Goal: Submit feedback/report problem

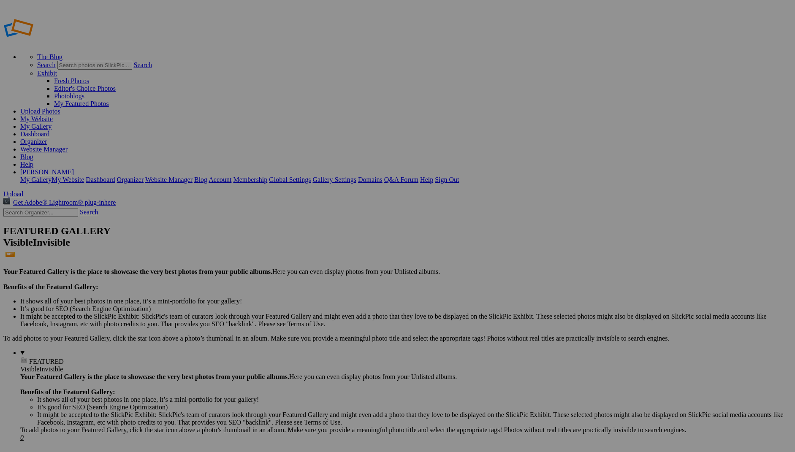
click at [231, 176] on link "Account" at bounding box center [220, 179] width 23 height 7
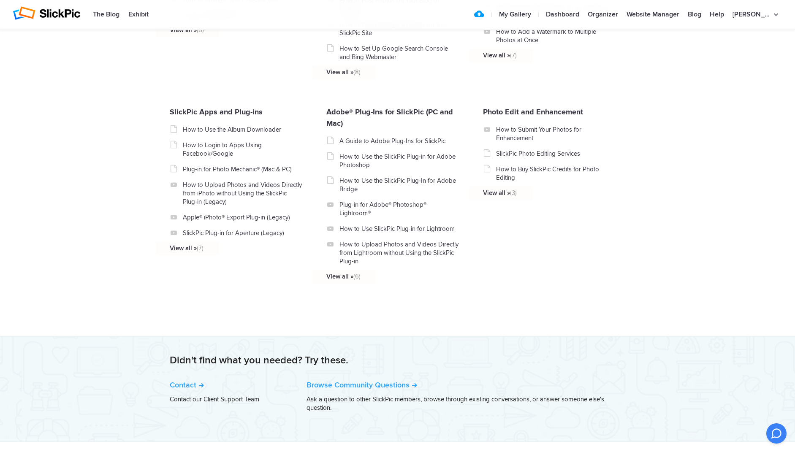
scroll to position [881, 0]
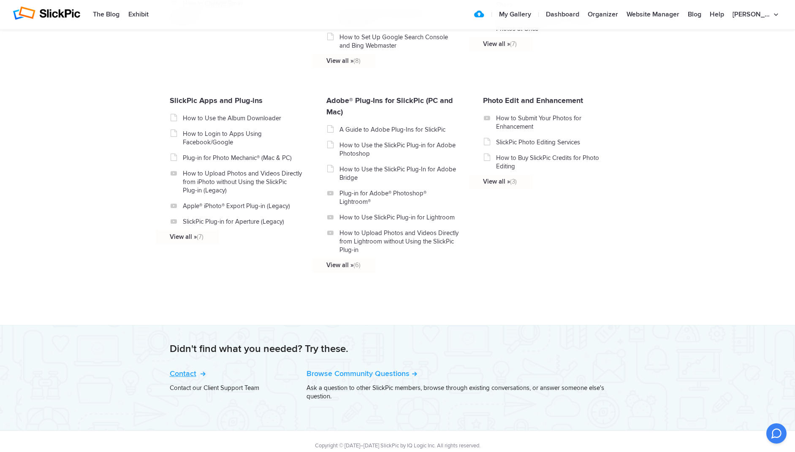
click at [187, 369] on link "Contact" at bounding box center [187, 373] width 34 height 9
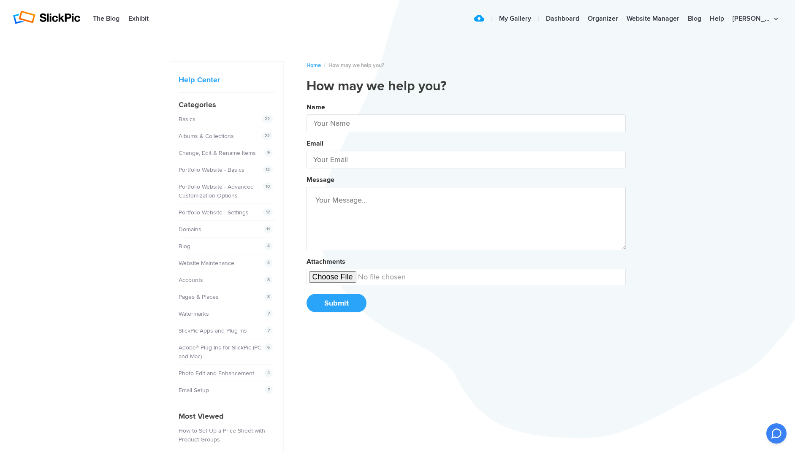
type input "[PERSON_NAME]"
type input "[EMAIL_ADDRESS][DOMAIN_NAME]"
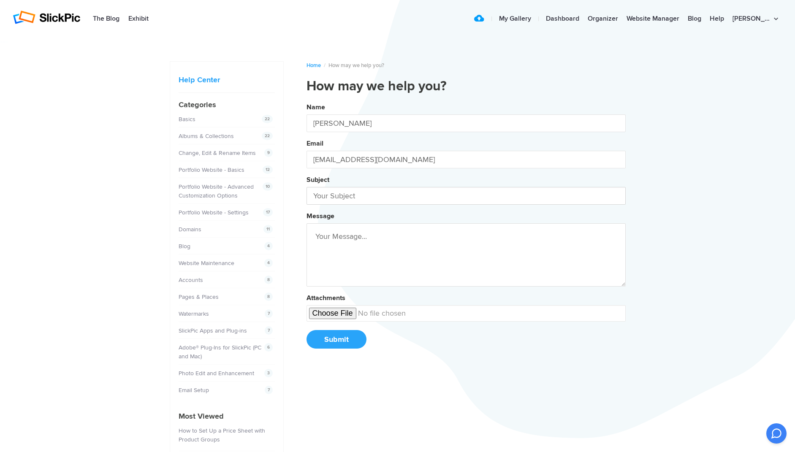
click at [318, 198] on input "text" at bounding box center [465, 196] width 319 height 18
type input "membership"
click at [315, 234] on textarea at bounding box center [465, 254] width 319 height 63
click at [306, 100] on button "Name [PERSON_NAME] Email [EMAIL_ADDRESS][DOMAIN_NAME] Subject membership Messag…" at bounding box center [465, 228] width 319 height 257
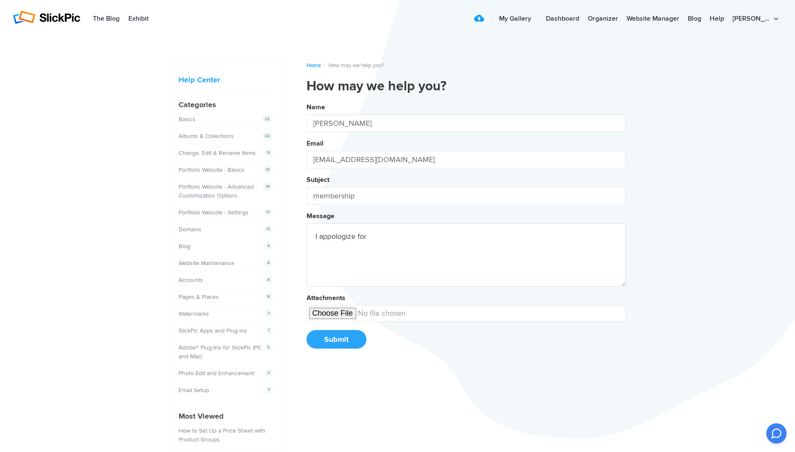
click at [306, 100] on button "Name [PERSON_NAME] Email [EMAIL_ADDRESS][DOMAIN_NAME] Subject membership Messag…" at bounding box center [465, 228] width 319 height 257
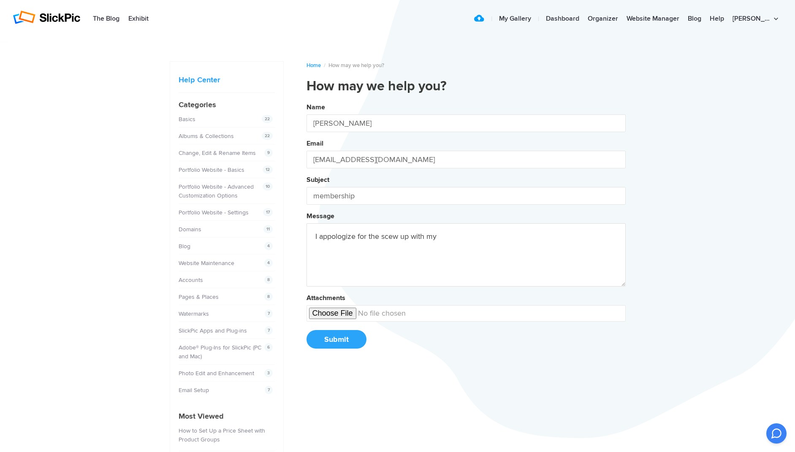
click at [306, 100] on button "Name [PERSON_NAME] Email [EMAIL_ADDRESS][DOMAIN_NAME] Subject membership Messag…" at bounding box center [465, 228] width 319 height 257
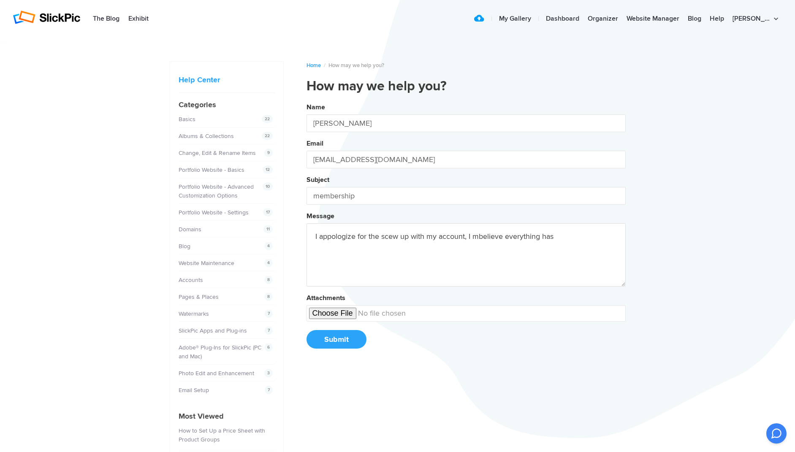
click at [306, 100] on button "Name [PERSON_NAME] Email [EMAIL_ADDRESS][DOMAIN_NAME] Subject membership Messag…" at bounding box center [465, 228] width 319 height 257
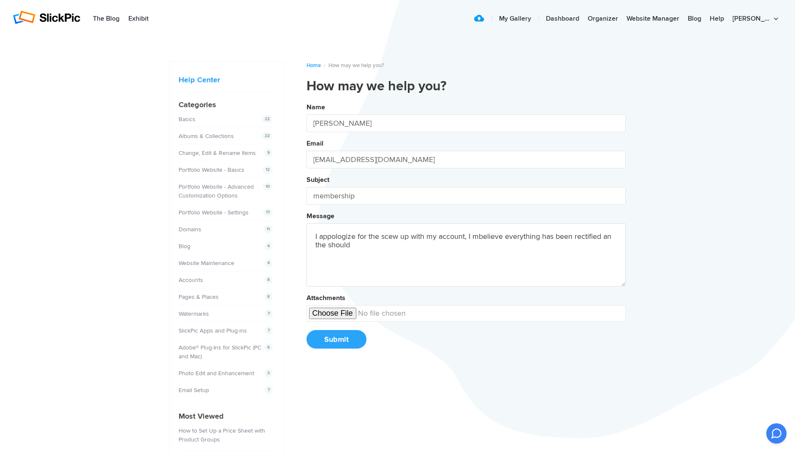
click at [306, 100] on button "Name [PERSON_NAME] Email [EMAIL_ADDRESS][DOMAIN_NAME] Subject membership Messag…" at bounding box center [465, 228] width 319 height 257
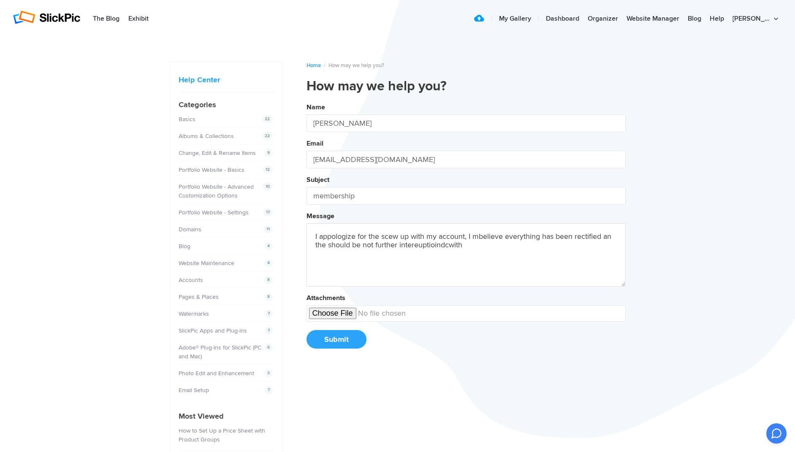
click at [355, 237] on textarea "I appologize for the scew up with my account, I mbelieve everything has been re…" at bounding box center [465, 254] width 319 height 63
click at [350, 243] on textarea "I appologize for the scew up with my account, I mbelieve everything has been re…" at bounding box center [465, 254] width 319 height 63
click at [334, 239] on textarea "I appologize for the scew up with my account, I mbelieve everything has been re…" at bounding box center [465, 254] width 319 height 63
click at [358, 242] on textarea "I appologize for the scew up with my account, I mbelieve everything has been re…" at bounding box center [465, 254] width 319 height 63
click at [331, 237] on textarea "I appologize for the scew up with my account, I mbelieve everything has been re…" at bounding box center [465, 254] width 319 height 63
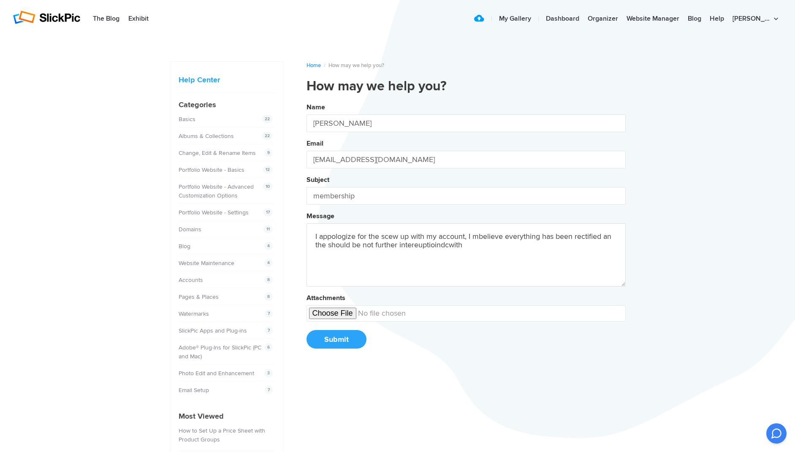
click at [338, 242] on textarea "I appologize for the scew up with my account, I mbelieve everything has been re…" at bounding box center [465, 254] width 319 height 63
click at [342, 243] on textarea "I appologize for the scew up with my account, I mbelieve everything has been re…" at bounding box center [465, 254] width 319 height 63
click at [474, 238] on textarea "I appologize for the scew up with my account, I mbelieve everything has been re…" at bounding box center [465, 254] width 319 height 63
click at [306, 100] on button "Name [PERSON_NAME] Email [EMAIL_ADDRESS][DOMAIN_NAME] Subject membership Messag…" at bounding box center [465, 228] width 319 height 257
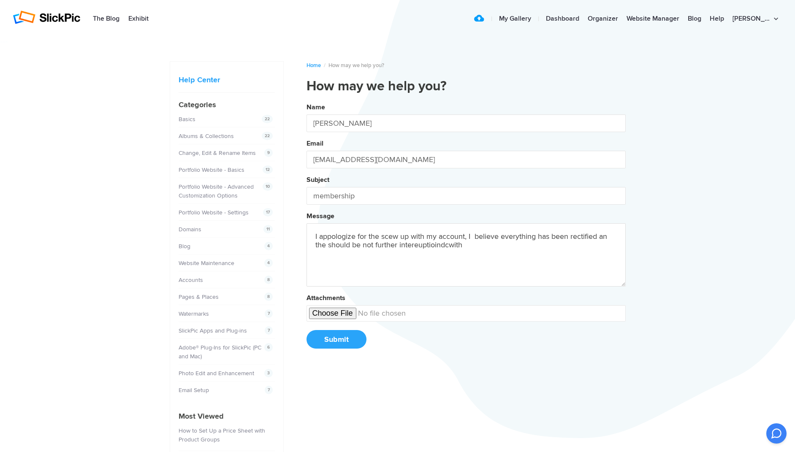
click at [610, 238] on textarea "I appologize for the scew up with my account, I believe everything has been rec…" at bounding box center [465, 254] width 319 height 63
click at [306, 100] on button "Name [PERSON_NAME] Email [EMAIL_ADDRESS][DOMAIN_NAME] Subject membership Messag…" at bounding box center [465, 228] width 319 height 257
click at [325, 248] on textarea "I appologize for the scew up with my account, I believe everything has been rec…" at bounding box center [465, 254] width 319 height 63
click at [424, 252] on textarea "I appologize for the scew up with my account, I believe everything has been rec…" at bounding box center [465, 254] width 319 height 63
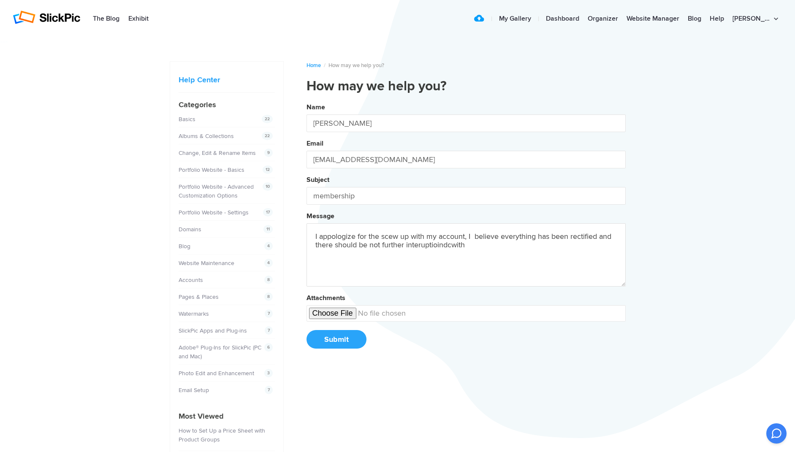
click at [450, 246] on textarea "I appologize for the scew up with my account, I believe everything has been rec…" at bounding box center [465, 254] width 319 height 63
click at [306, 100] on button "Name [PERSON_NAME] Email [EMAIL_ADDRESS][DOMAIN_NAME] Subject membership Messag…" at bounding box center [465, 228] width 319 height 257
click at [449, 245] on textarea "I appologize for the scew up with my account, I believe everything has been rec…" at bounding box center [465, 254] width 319 height 63
click at [441, 250] on textarea "I appologize for the scew up with my account, I believe everything has been rec…" at bounding box center [465, 254] width 319 height 63
click at [436, 250] on textarea "I appologize for the scew up with my account, I believe everything has been rec…" at bounding box center [465, 254] width 319 height 63
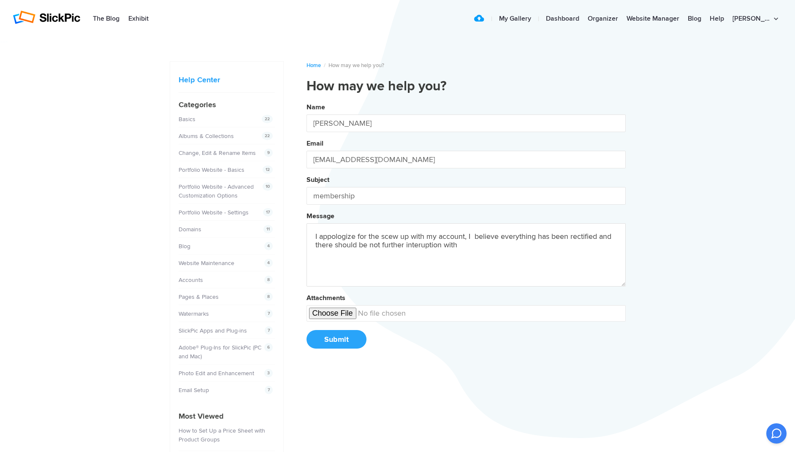
click at [430, 249] on textarea "I appologize for the scew up with my account, I believe everything has been rec…" at bounding box center [465, 254] width 319 height 63
click at [422, 244] on textarea "I appologize for the scew up with my account, I believe everything has been rec…" at bounding box center [465, 254] width 319 height 63
click at [412, 247] on textarea "I appologize for the scew up with my account, I believe everything has been rec…" at bounding box center [465, 254] width 319 height 63
click at [425, 245] on textarea "I appologize for the scew up with my account, I believe everything has been rec…" at bounding box center [465, 254] width 319 height 63
click at [430, 244] on textarea "I appologize for the scew up with my account, I believe everything has been rec…" at bounding box center [465, 254] width 319 height 63
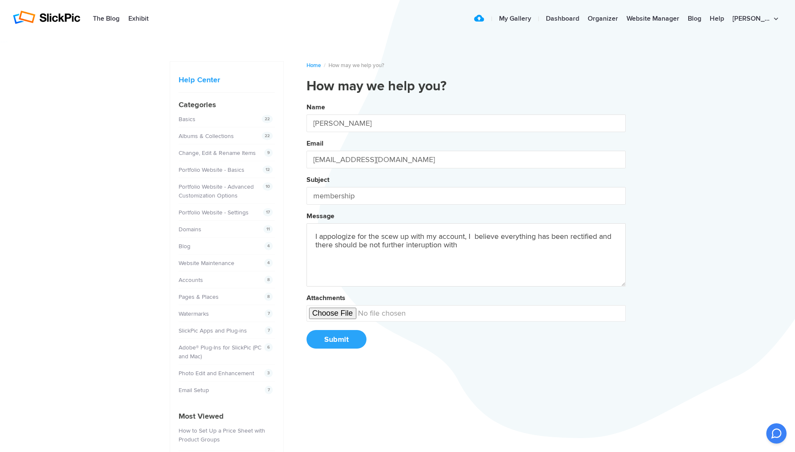
click at [387, 236] on textarea "I appologize for the scew up with my account, I believe everything has been rec…" at bounding box center [465, 254] width 319 height 63
click at [393, 235] on textarea "I appologize for the scew up with my account, I believe everything has been rec…" at bounding box center [465, 254] width 319 height 63
click at [396, 238] on textarea "I appologize for the scew up with my account, I believe everything has been rec…" at bounding box center [465, 254] width 319 height 63
click at [398, 238] on textarea "I appologize for the scew up with my account, I believe everything has been rec…" at bounding box center [465, 254] width 319 height 63
click at [399, 240] on textarea "I appologize for the scew up with my account, I believe everything has been rec…" at bounding box center [465, 254] width 319 height 63
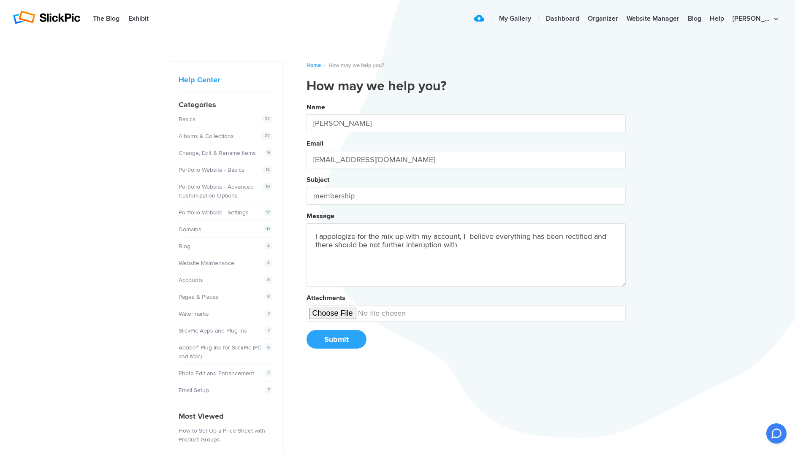
click at [357, 236] on textarea "I appologize for the mix up with my account, I believe everything has been rect…" at bounding box center [465, 254] width 319 height 63
click at [347, 239] on textarea "I appologiz for the mix up with my account, I believe everything has been recti…" at bounding box center [465, 254] width 319 height 63
click at [350, 240] on textarea "I appologiz for the mix up with my account, I believe everything has been recti…" at bounding box center [465, 254] width 319 height 63
click at [345, 239] on textarea "I appologiz for the mix up with my account, I believe everything has been recti…" at bounding box center [465, 254] width 319 height 63
click at [352, 239] on textarea "I appologiz for the mix up with my account, I believe everything has been recti…" at bounding box center [465, 254] width 319 height 63
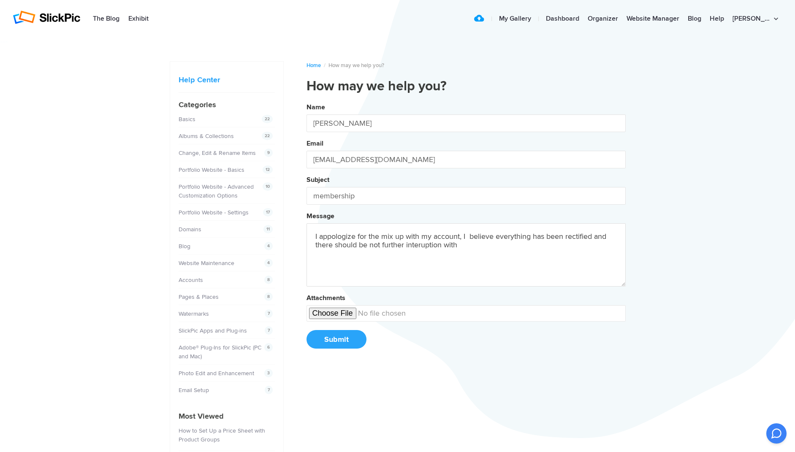
click at [342, 236] on textarea "I appologize for the mix up with my account, I believe everything has been rect…" at bounding box center [465, 254] width 319 height 63
click at [341, 240] on textarea "I appolgize for the mix up with my account, I believe everything has been recti…" at bounding box center [465, 254] width 319 height 63
click at [346, 240] on textarea "I appolgize for the mix up with my account, I believe everything has been recti…" at bounding box center [465, 254] width 319 height 63
click at [350, 242] on textarea "I appolgize for the mix up with my account, I believe everything has been recti…" at bounding box center [465, 254] width 319 height 63
click at [352, 242] on textarea "I appolgize for the mix up with my account, I believe everything has been recti…" at bounding box center [465, 254] width 319 height 63
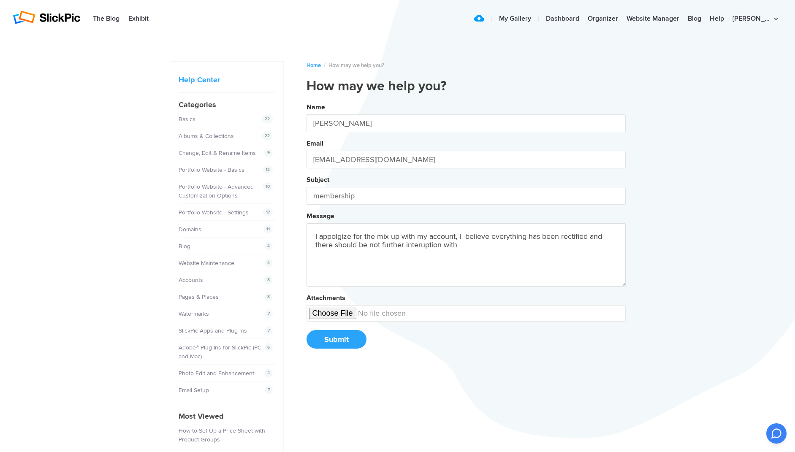
click at [353, 236] on textarea "I appolgize for the mix up with my account, I believe everything has been recti…" at bounding box center [465, 254] width 319 height 63
click at [381, 247] on textarea "I appolgize for the mix up with my account, I believe everything has been recti…" at bounding box center [465, 254] width 319 height 63
click at [306, 100] on button "Name [PERSON_NAME] Email [EMAIL_ADDRESS][DOMAIN_NAME] Subject membership Messag…" at bounding box center [465, 228] width 319 height 257
click at [474, 248] on textarea "I appolgize for the mix up with my account, I believe everything has been recti…" at bounding box center [465, 254] width 319 height 63
click at [306, 100] on button "Name [PERSON_NAME] Email [EMAIL_ADDRESS][DOMAIN_NAME] Subject membership Messag…" at bounding box center [465, 228] width 319 height 257
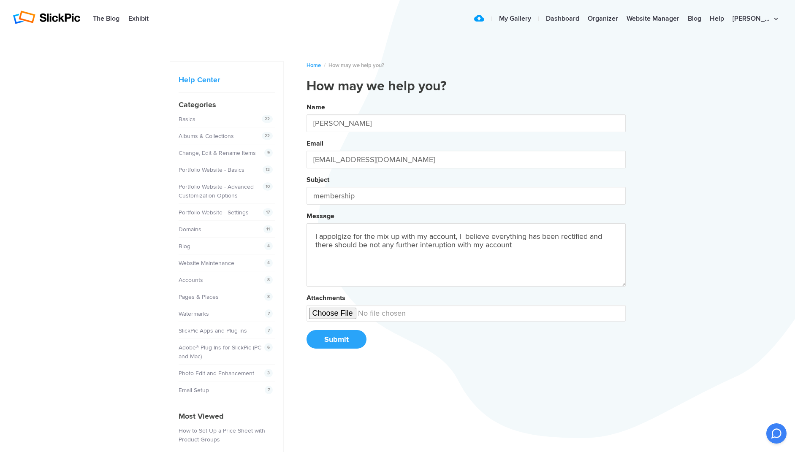
click at [456, 248] on textarea "I appolgize for the mix up with my account, I believe everything has been recti…" at bounding box center [465, 254] width 319 height 63
click at [330, 240] on textarea "I appolgize for the mix up with my account, I believe everything has been recti…" at bounding box center [465, 254] width 319 height 63
click at [328, 242] on textarea "I appolgize for the mix up with my account, I believe everything has been recti…" at bounding box center [465, 254] width 319 height 63
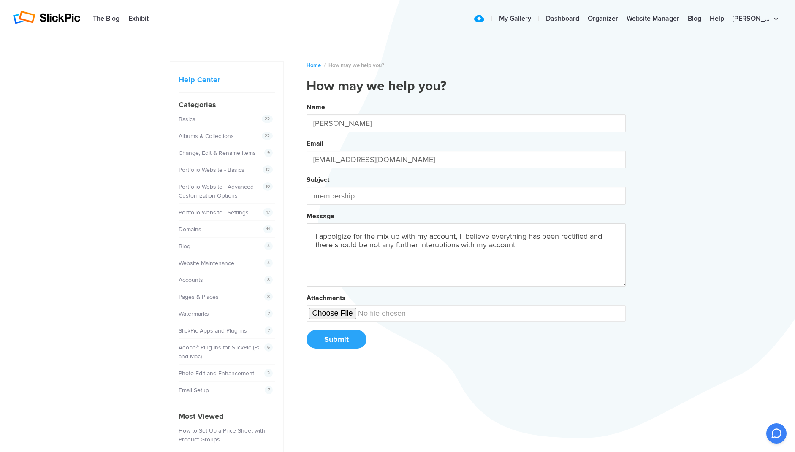
click at [333, 238] on textarea "I appolgize for the mix up with my account, I believe everything has been recti…" at bounding box center [465, 254] width 319 height 63
click at [333, 239] on textarea "I apolgize for the mix up with my account, I believe everything has been rectif…" at bounding box center [465, 254] width 319 height 63
click at [436, 247] on textarea "I apologise for the mix up with my account, I believe everything has been recti…" at bounding box center [465, 254] width 319 height 63
click at [521, 248] on textarea "I apologise for the mix up with my account, I believe everything has been recti…" at bounding box center [465, 254] width 319 height 63
click at [306, 100] on button "Name [PERSON_NAME] Email [EMAIL_ADDRESS][DOMAIN_NAME] Subject membership Messag…" at bounding box center [465, 228] width 319 height 257
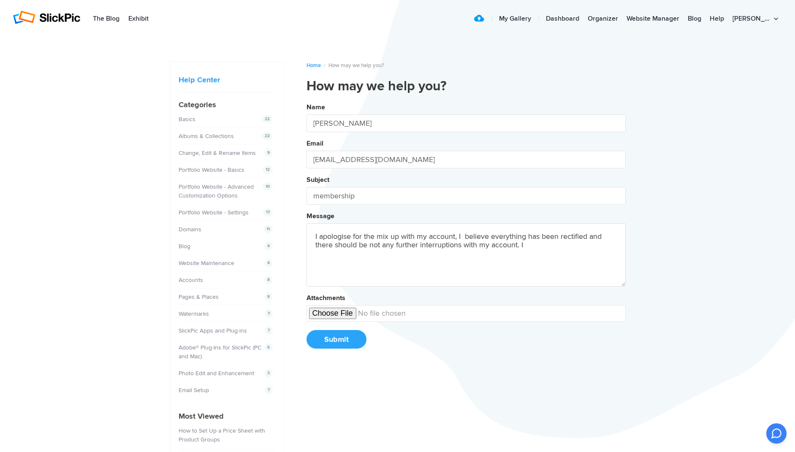
click at [306, 100] on button "Name [PERSON_NAME] Email [EMAIL_ADDRESS][DOMAIN_NAME] Subject membership Messag…" at bounding box center [465, 228] width 319 height 257
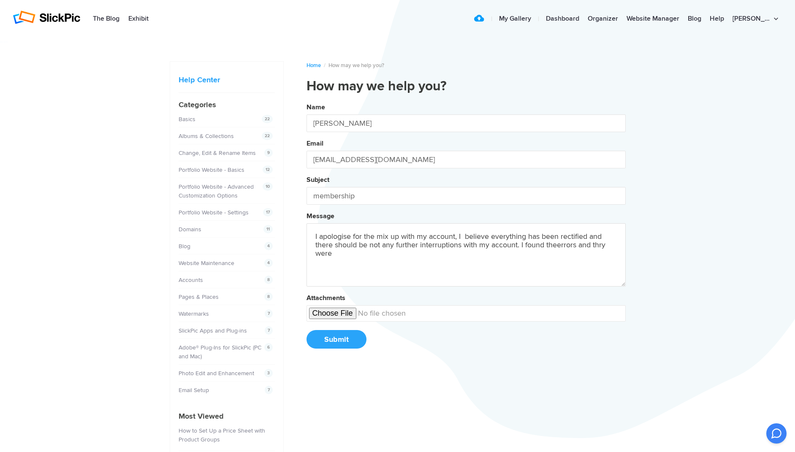
click at [306, 100] on button "Name [PERSON_NAME] Email [EMAIL_ADDRESS][DOMAIN_NAME] Subject membership Messag…" at bounding box center [465, 228] width 319 height 257
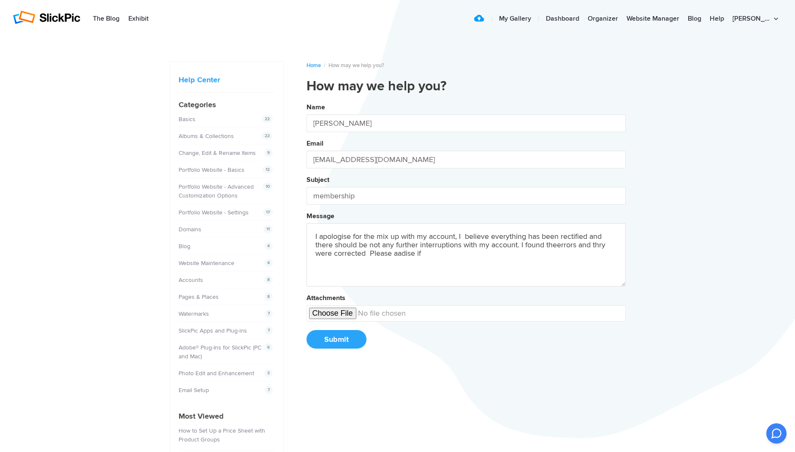
click at [306, 100] on button "Name [PERSON_NAME] Email [EMAIL_ADDRESS][DOMAIN_NAME] Subject membership Messag…" at bounding box center [465, 228] width 319 height 257
click at [474, 256] on textarea "I apologise for the mix up with my account, I believe everything has been recti…" at bounding box center [465, 254] width 319 height 63
click at [306, 100] on button "Name [PERSON_NAME] Email [EMAIL_ADDRESS][DOMAIN_NAME] Subject membership Messag…" at bounding box center [465, 228] width 319 height 257
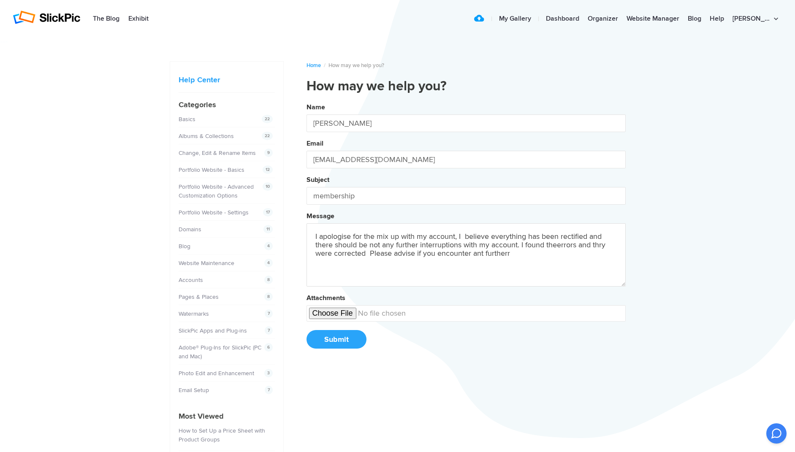
click at [306, 100] on button "Name [PERSON_NAME] Email [EMAIL_ADDRESS][DOMAIN_NAME] Subject membership Messag…" at bounding box center [465, 228] width 319 height 257
click at [556, 255] on textarea "I apologise for the mix up with my account, I believe everything has been recti…" at bounding box center [465, 254] width 319 height 63
click at [559, 246] on textarea "I apologise for the mix up with my account, I believe everything has been recti…" at bounding box center [465, 254] width 319 height 63
click at [306, 100] on button "Name [PERSON_NAME] Email [EMAIL_ADDRESS][DOMAIN_NAME] Subject membership Messag…" at bounding box center [465, 228] width 319 height 257
click at [607, 247] on textarea "I apologise for the mix up with my account, I believe everything has been recti…" at bounding box center [465, 254] width 319 height 63
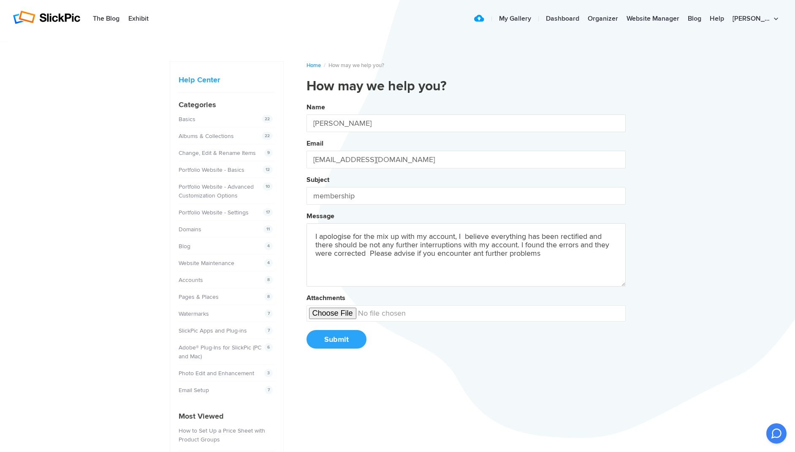
type textarea "I apologise for the mix up with my account, I believe everything has been recti…"
click at [351, 342] on button "Submit" at bounding box center [336, 339] width 60 height 19
